Goal: Transaction & Acquisition: Purchase product/service

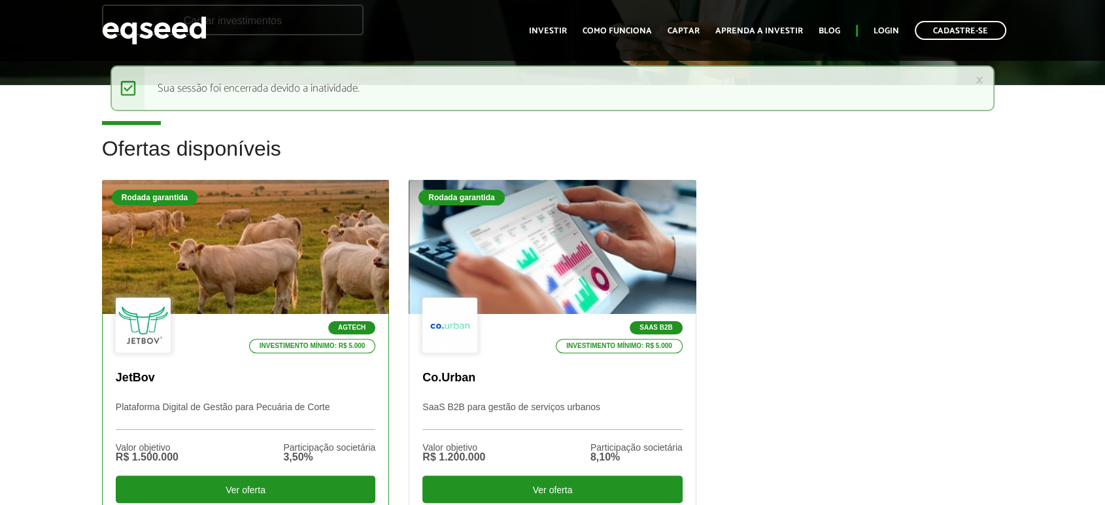
scroll to position [363, 0]
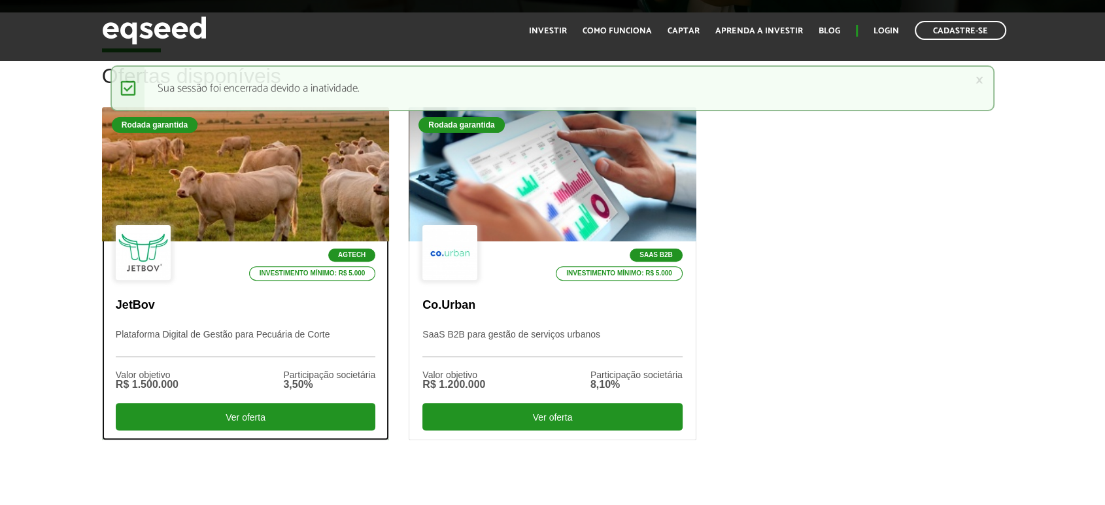
click at [250, 153] on div at bounding box center [245, 174] width 345 height 161
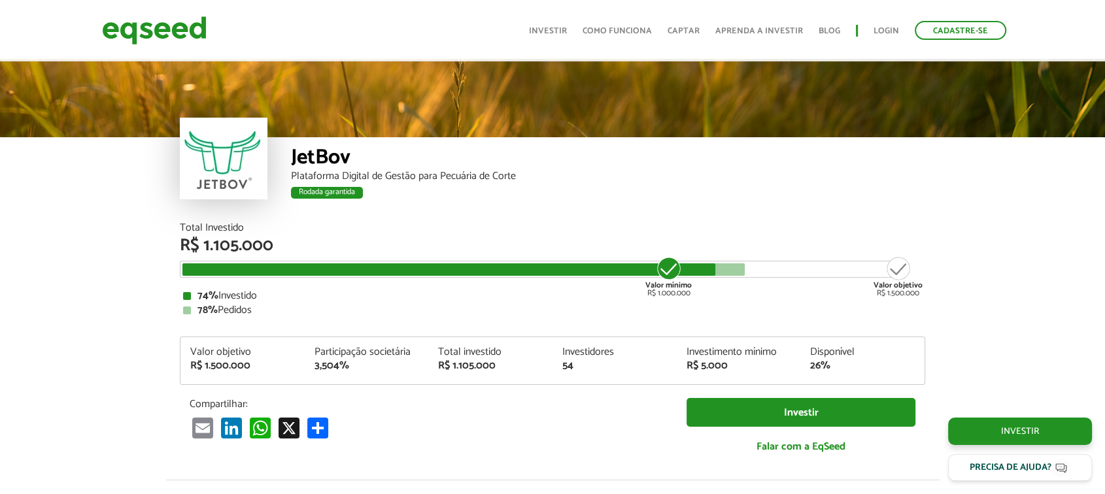
scroll to position [2118, 0]
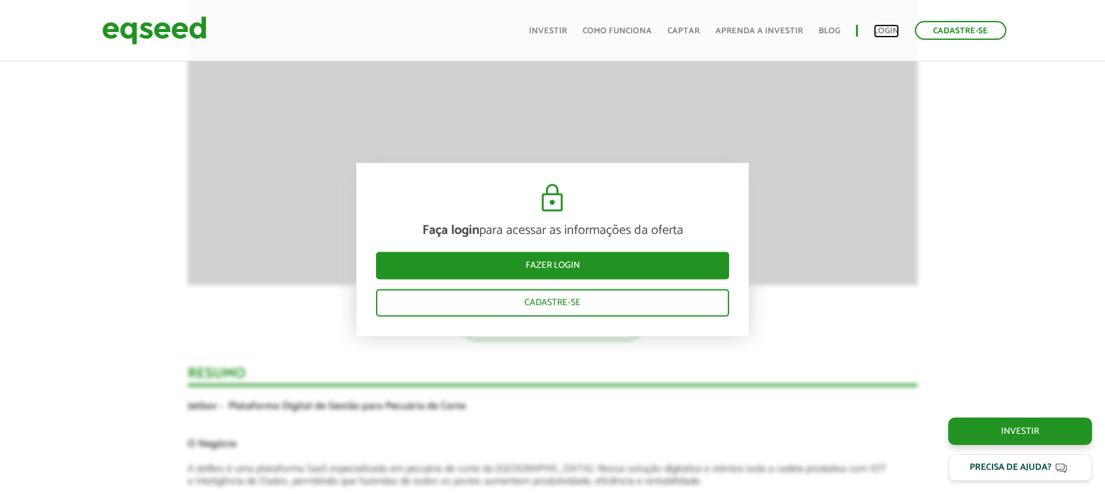
click at [887, 31] on link "Login" at bounding box center [887, 31] width 26 height 9
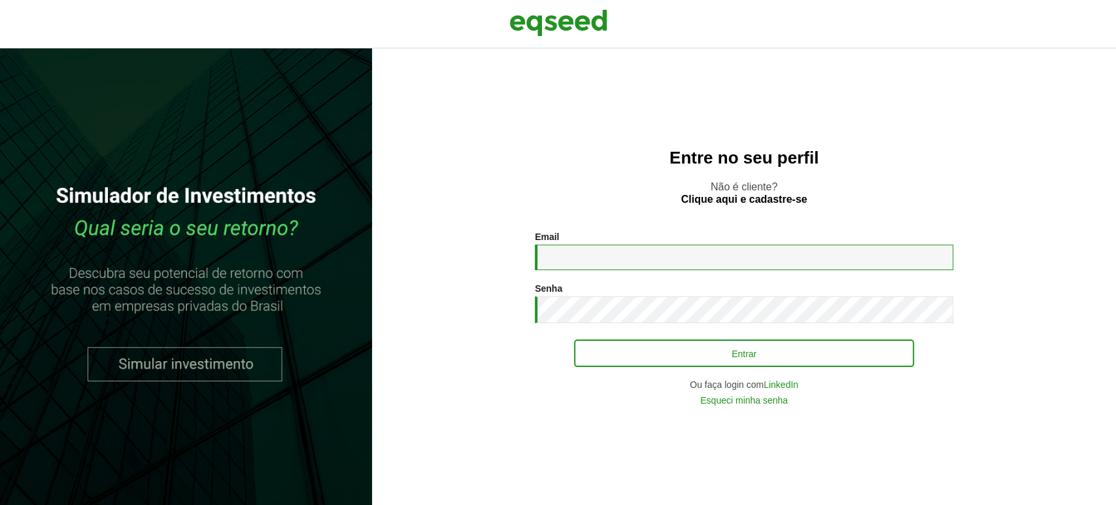
type input "**********"
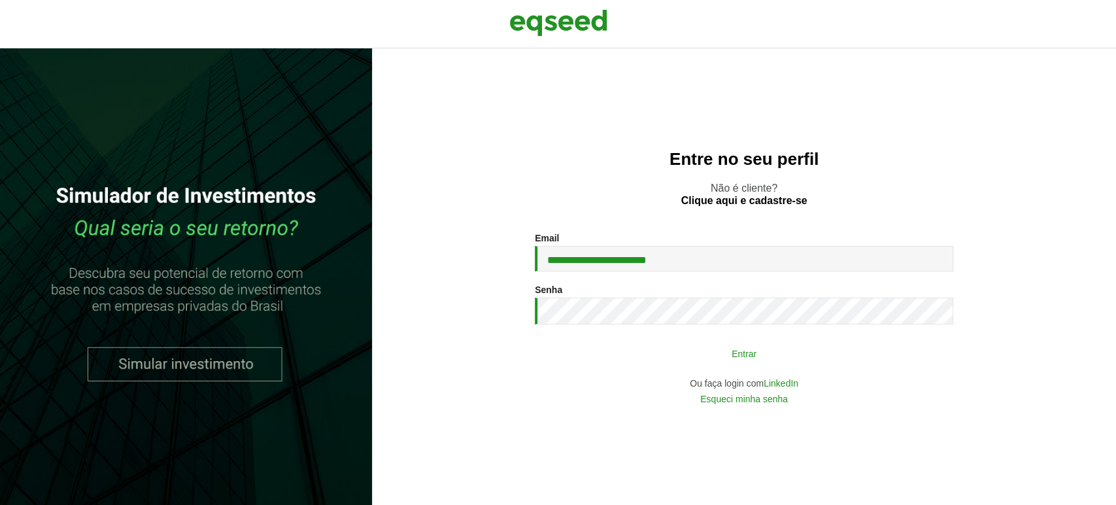
click at [661, 350] on button "Entrar" at bounding box center [744, 353] width 340 height 25
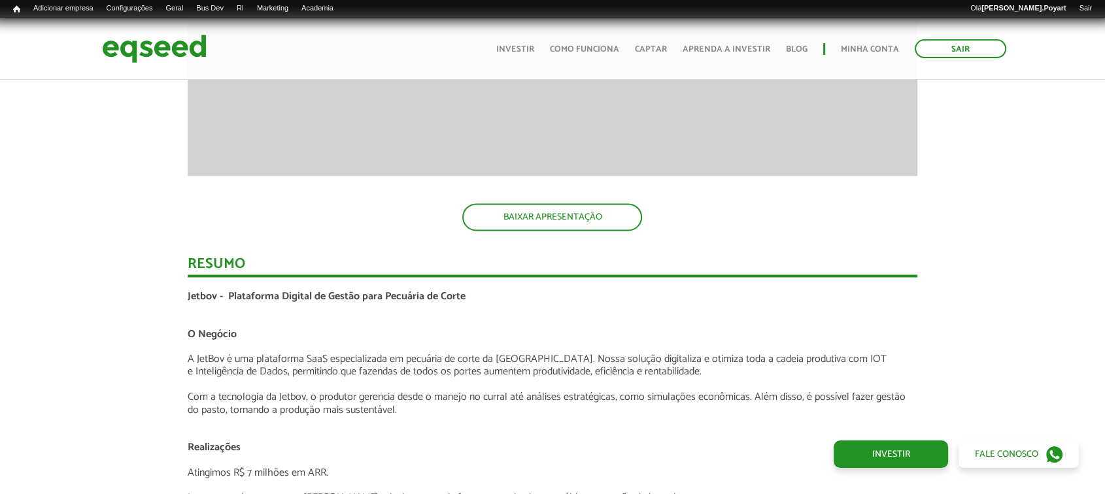
scroll to position [2252, 0]
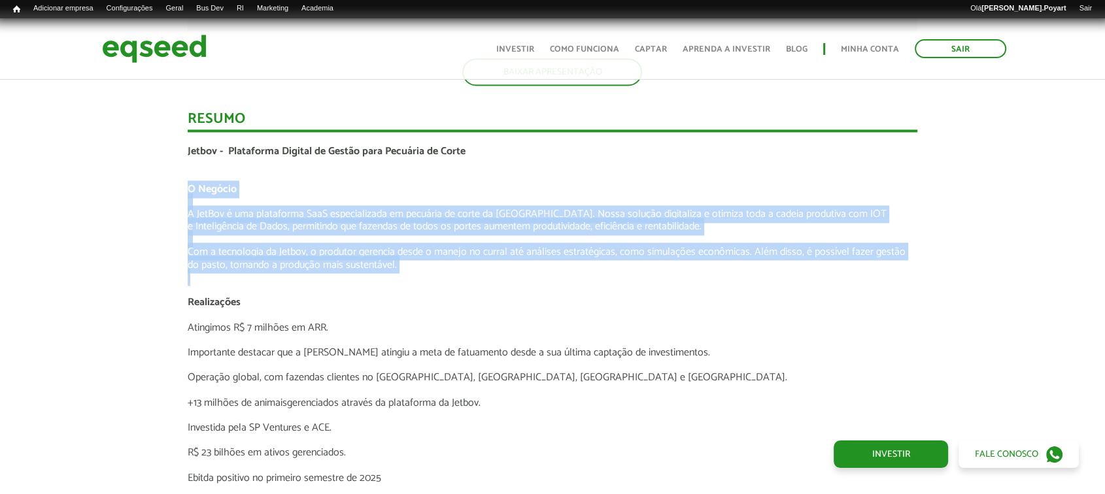
drag, startPoint x: 175, startPoint y: 184, endPoint x: 649, endPoint y: 270, distance: 481.9
click at [657, 268] on div "Novidades Análise da Oferta 1 Lançamento ao vivo | JetBov Apresentação aos inve…" at bounding box center [552, 231] width 1125 height 2902
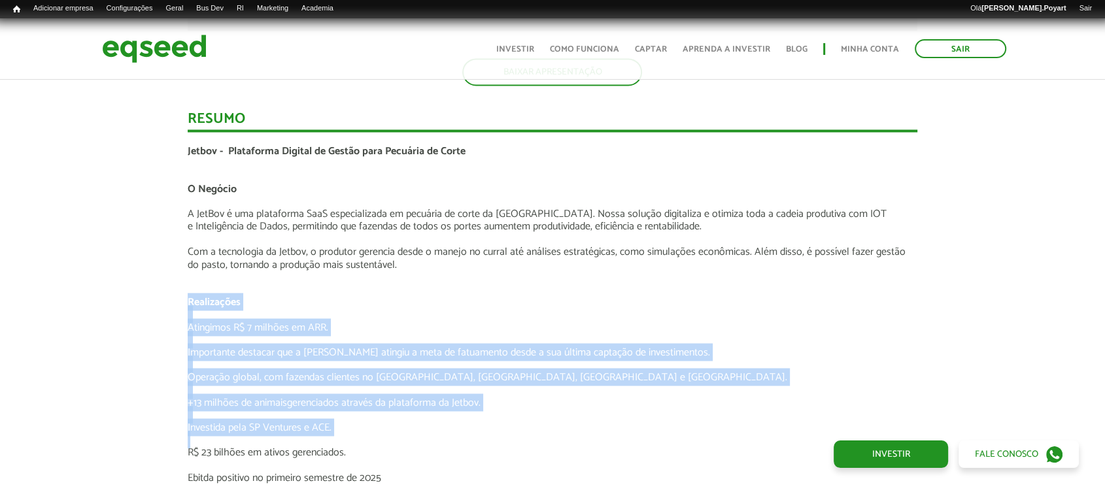
drag, startPoint x: 160, startPoint y: 295, endPoint x: 564, endPoint y: 439, distance: 429.6
click at [564, 439] on div "Novidades Análise da Oferta 1 Lançamento ao vivo | JetBov Apresentação aos inve…" at bounding box center [552, 231] width 1125 height 2902
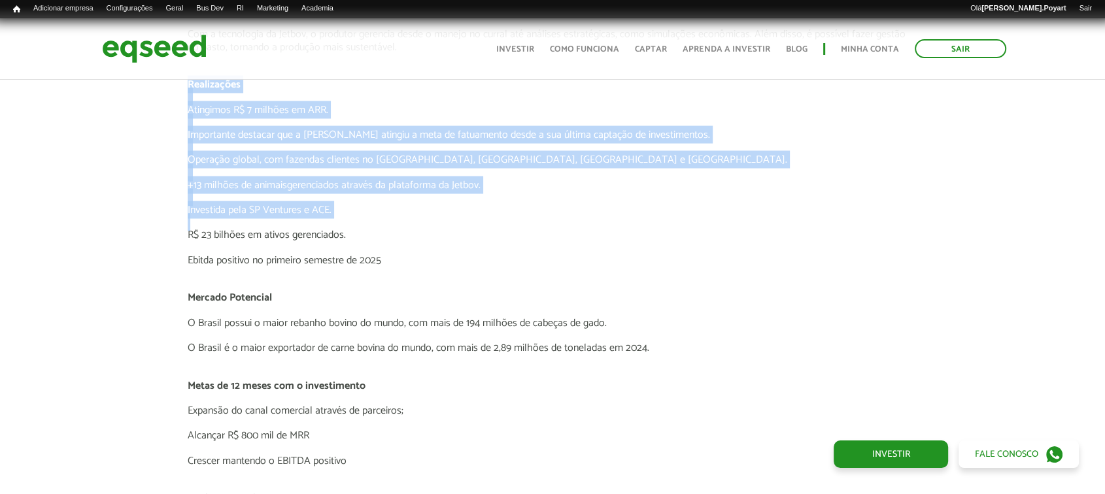
scroll to position [2397, 0]
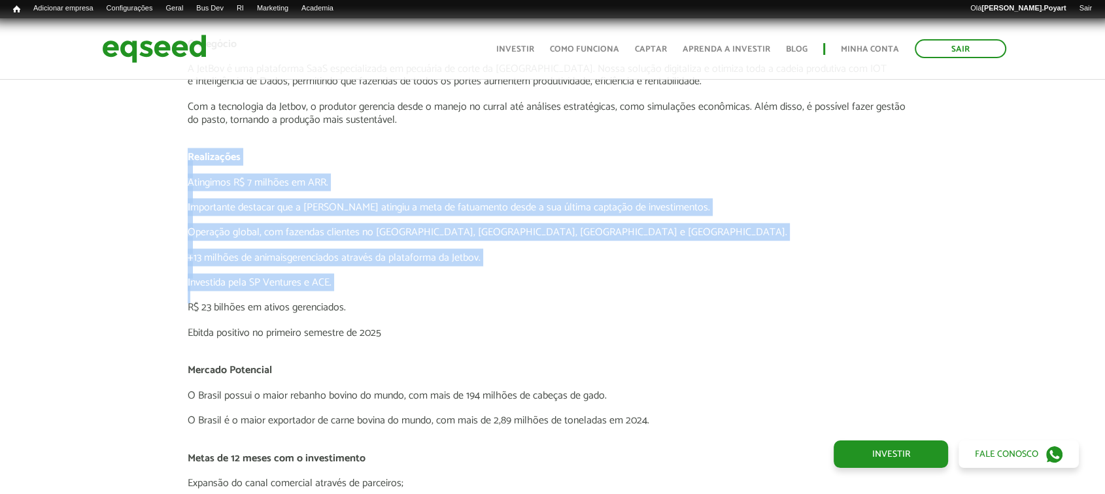
drag, startPoint x: 409, startPoint y: 162, endPoint x: 377, endPoint y: 184, distance: 39.0
click at [409, 163] on p at bounding box center [553, 169] width 730 height 12
drag, startPoint x: 225, startPoint y: 189, endPoint x: 214, endPoint y: 183, distance: 12.0
click at [225, 190] on p at bounding box center [553, 194] width 730 height 12
click at [209, 176] on p "Atingimos R$ 7 milhões em ARR." at bounding box center [553, 182] width 730 height 12
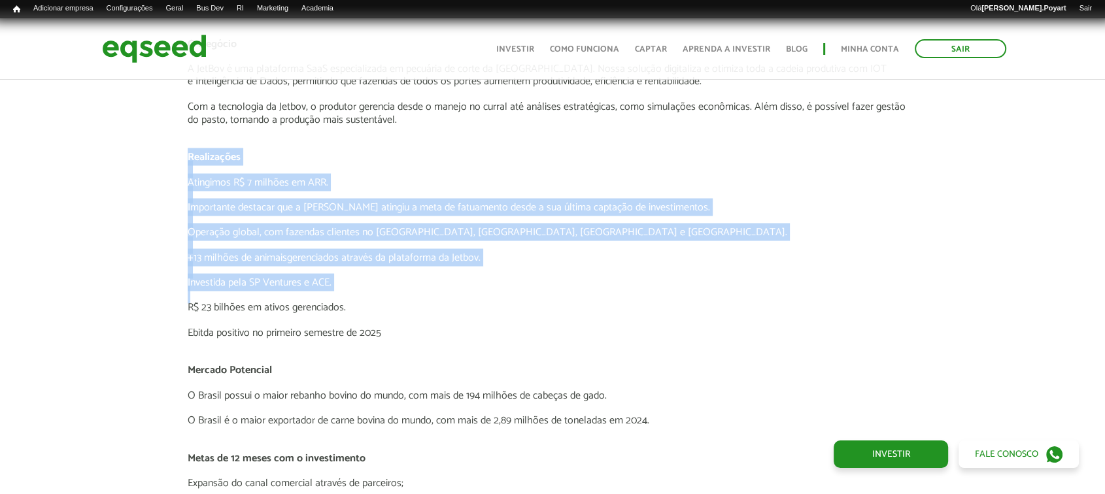
click at [209, 176] on p "Atingimos R$ 7 milhões em ARR." at bounding box center [553, 182] width 730 height 12
click at [647, 276] on p "Investida pela SP Ventures e ACE." at bounding box center [553, 282] width 730 height 12
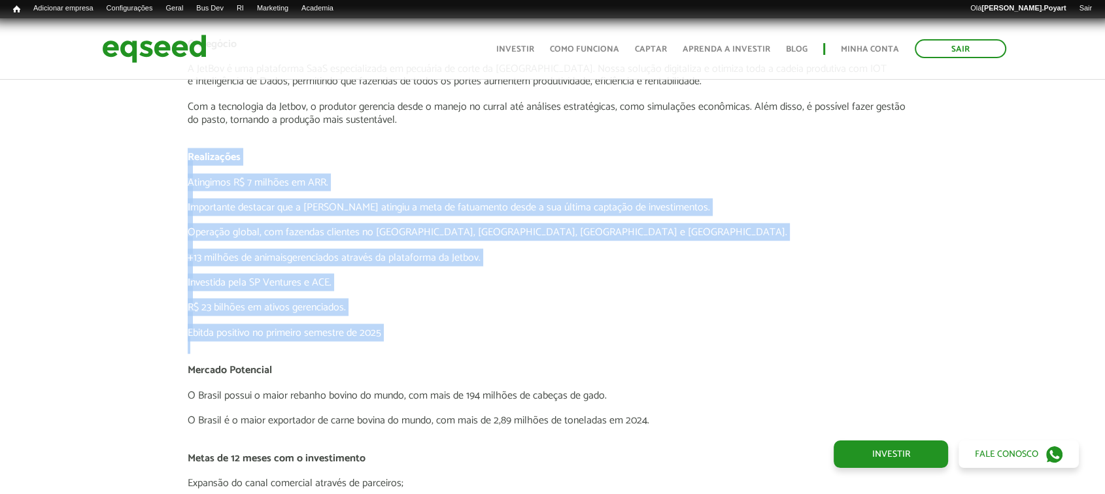
drag, startPoint x: 165, startPoint y: 148, endPoint x: 511, endPoint y: 313, distance: 383.5
click at [519, 341] on div "Novidades Análise da Oferta 1 Lançamento ao vivo | JetBov Apresentação aos inve…" at bounding box center [552, 86] width 1125 height 2902
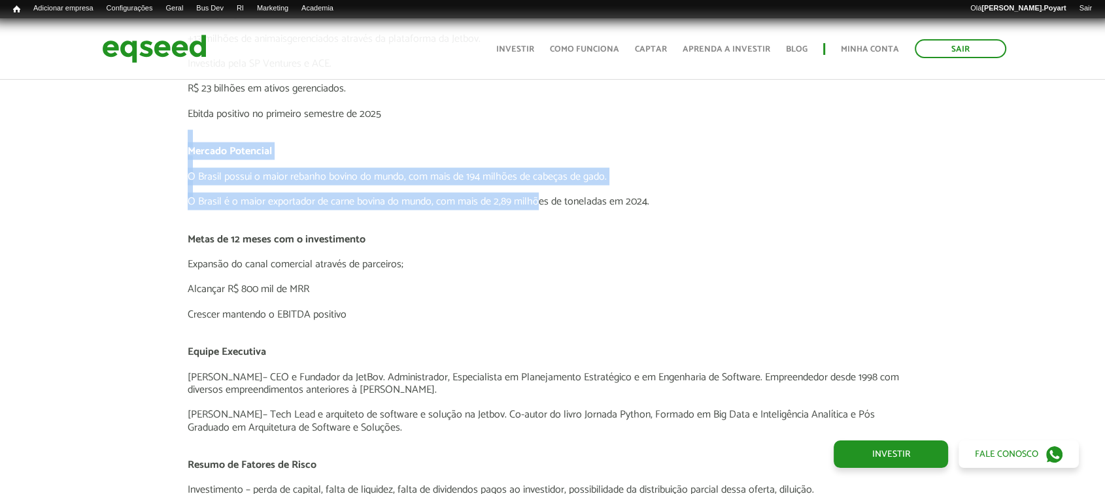
drag, startPoint x: 162, startPoint y: 135, endPoint x: 538, endPoint y: 193, distance: 380.5
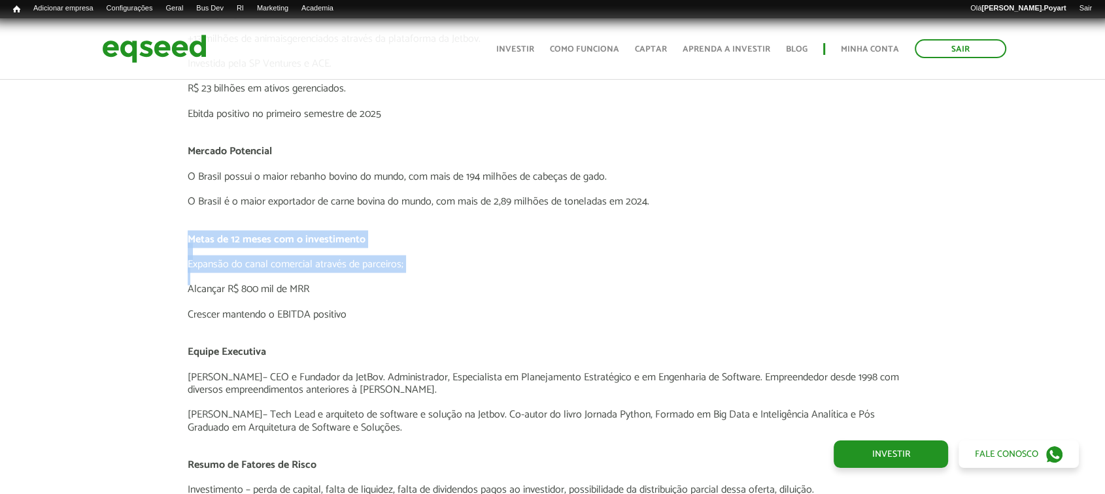
drag, startPoint x: 177, startPoint y: 240, endPoint x: 471, endPoint y: 280, distance: 297.6
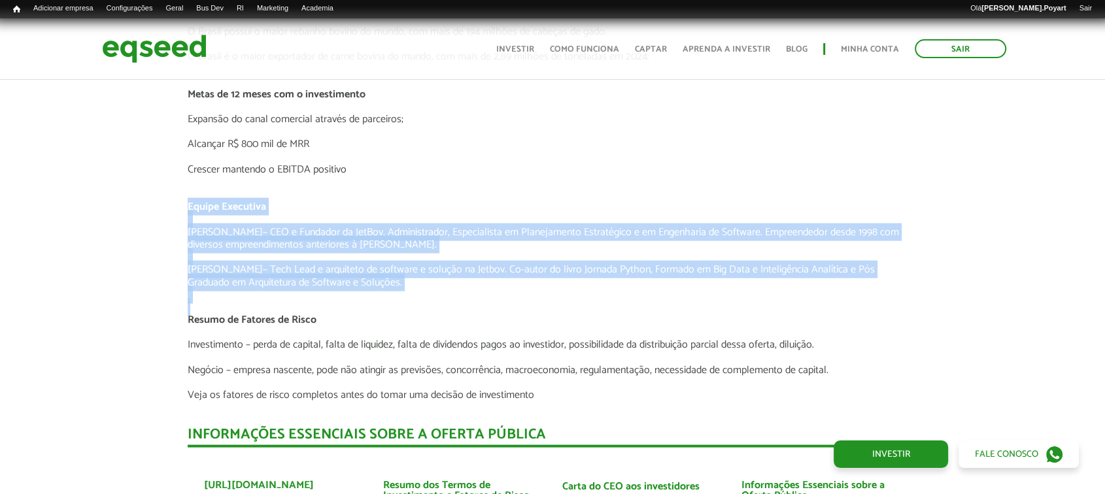
drag, startPoint x: 166, startPoint y: 203, endPoint x: 608, endPoint y: 309, distance: 454.7
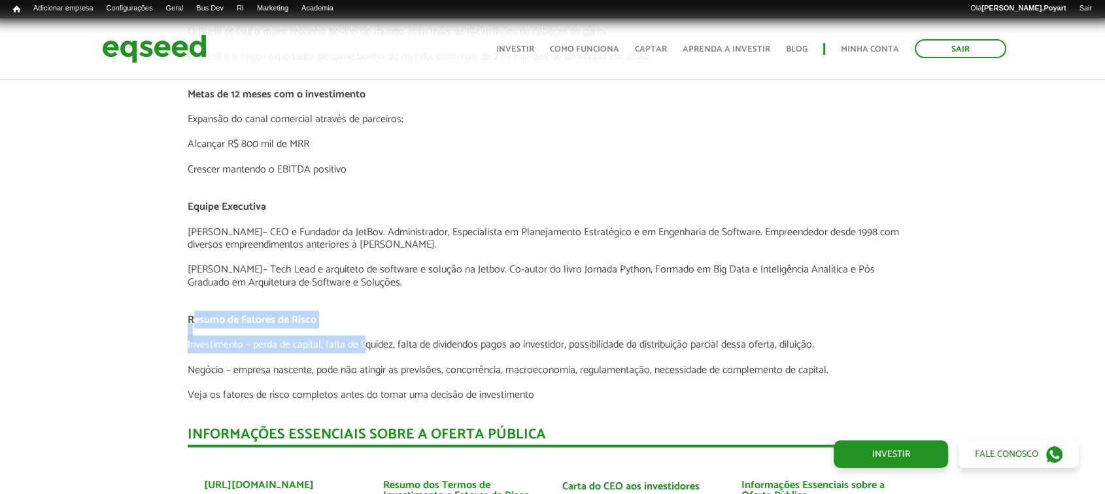
drag, startPoint x: 192, startPoint y: 320, endPoint x: 370, endPoint y: 337, distance: 178.7
click at [368, 337] on div "Jetbov - Plataforma Digital de Gestão para Pecuária de Corte O Negócio A JetBov…" at bounding box center [553, 18] width 730 height 765
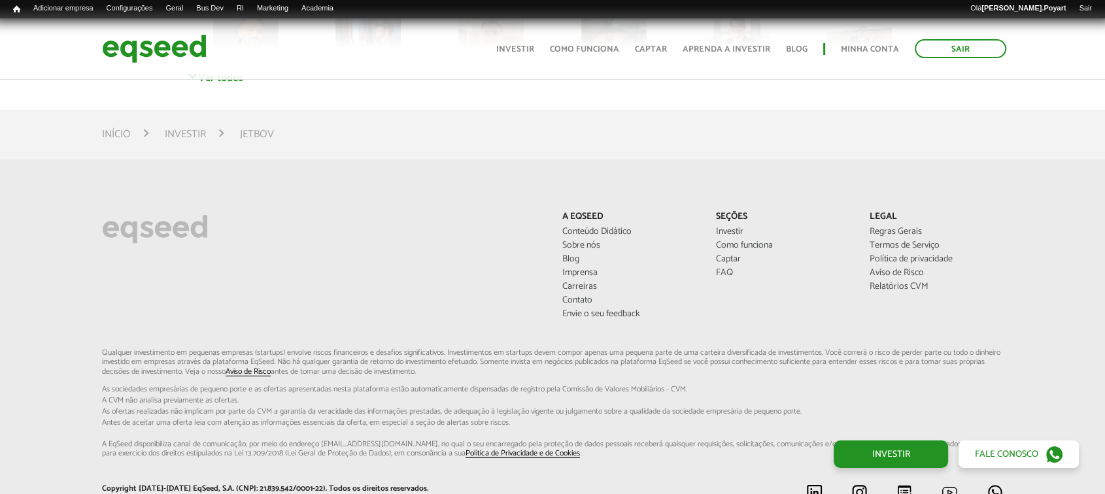
scroll to position [3632, 0]
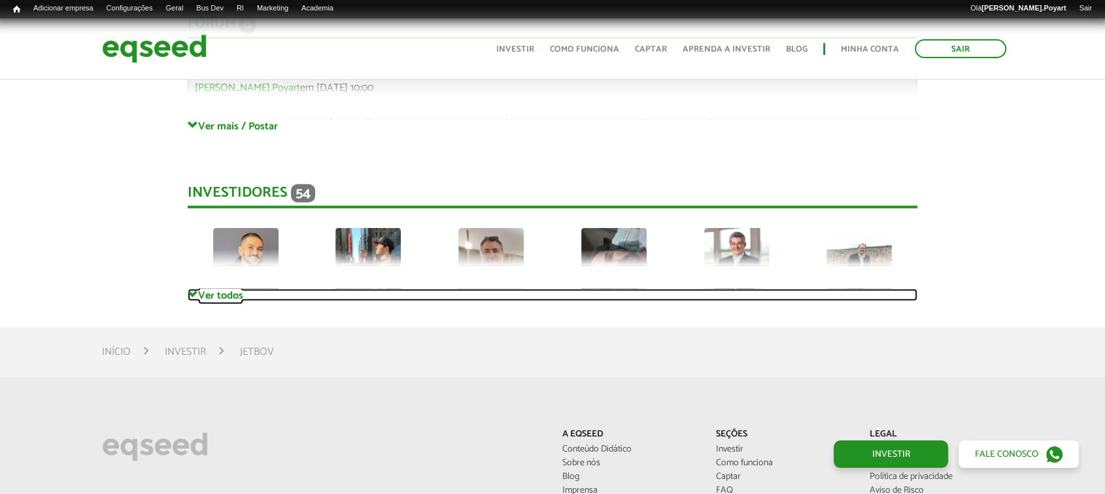
click at [205, 294] on link "Ver todos" at bounding box center [553, 295] width 730 height 12
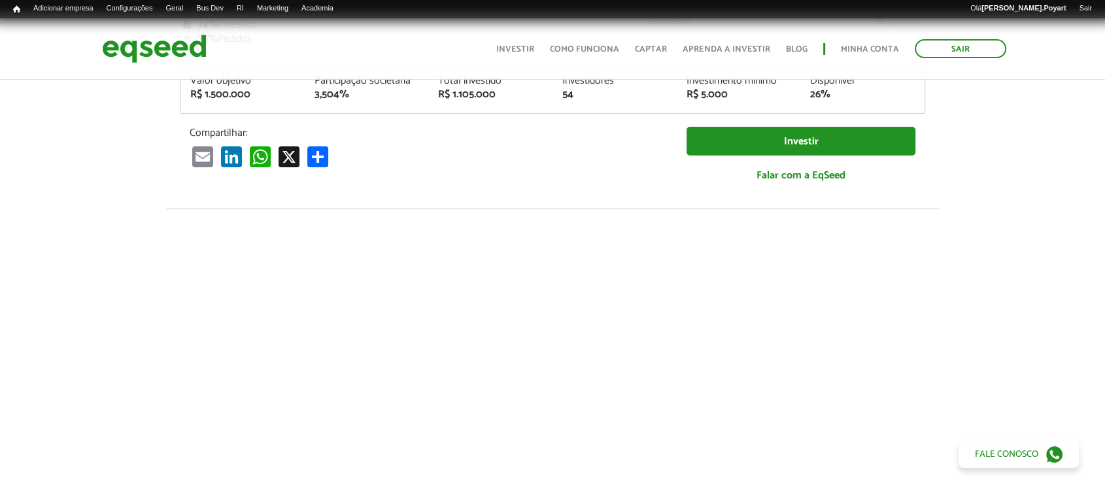
scroll to position [0, 0]
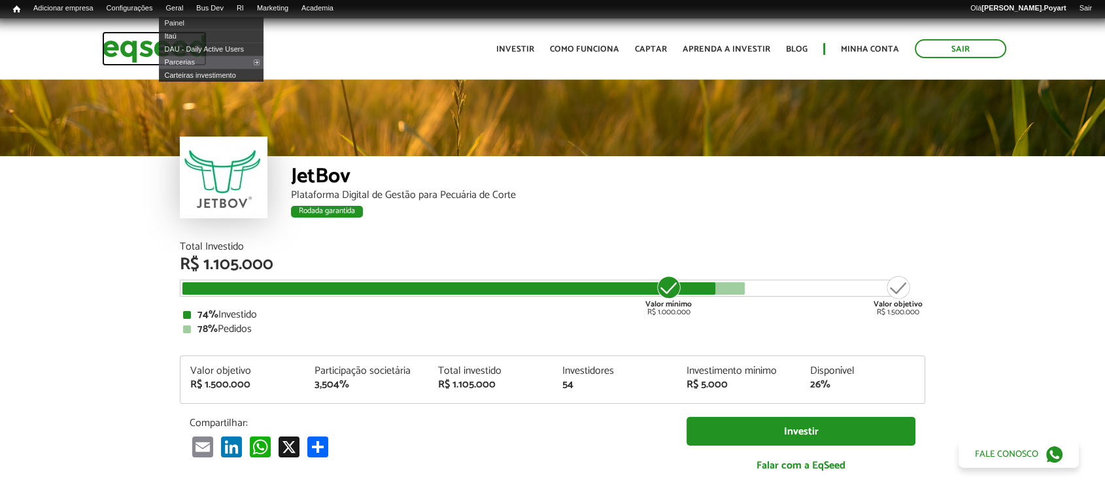
click at [149, 42] on img at bounding box center [154, 48] width 105 height 35
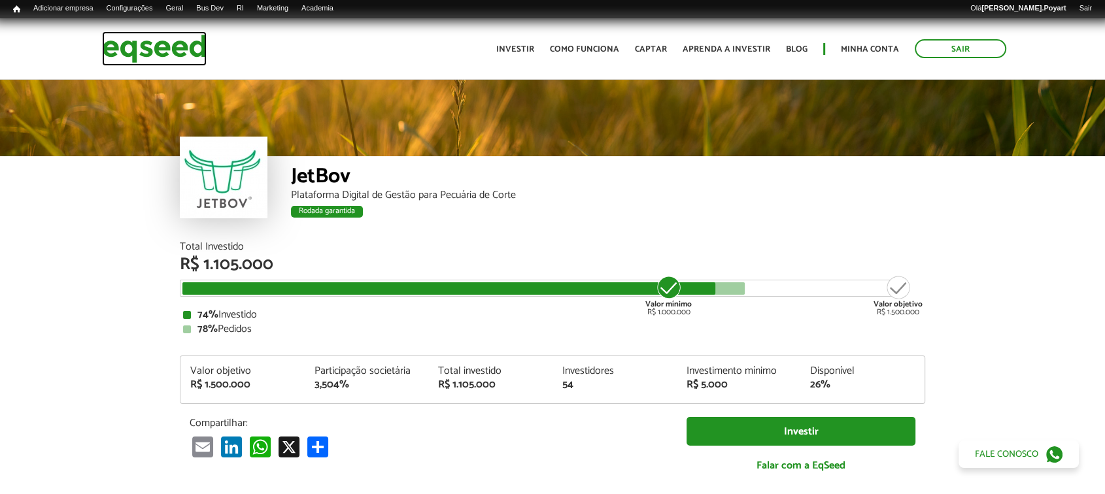
click at [154, 54] on img at bounding box center [154, 48] width 105 height 35
